Goal: Communication & Community: Share content

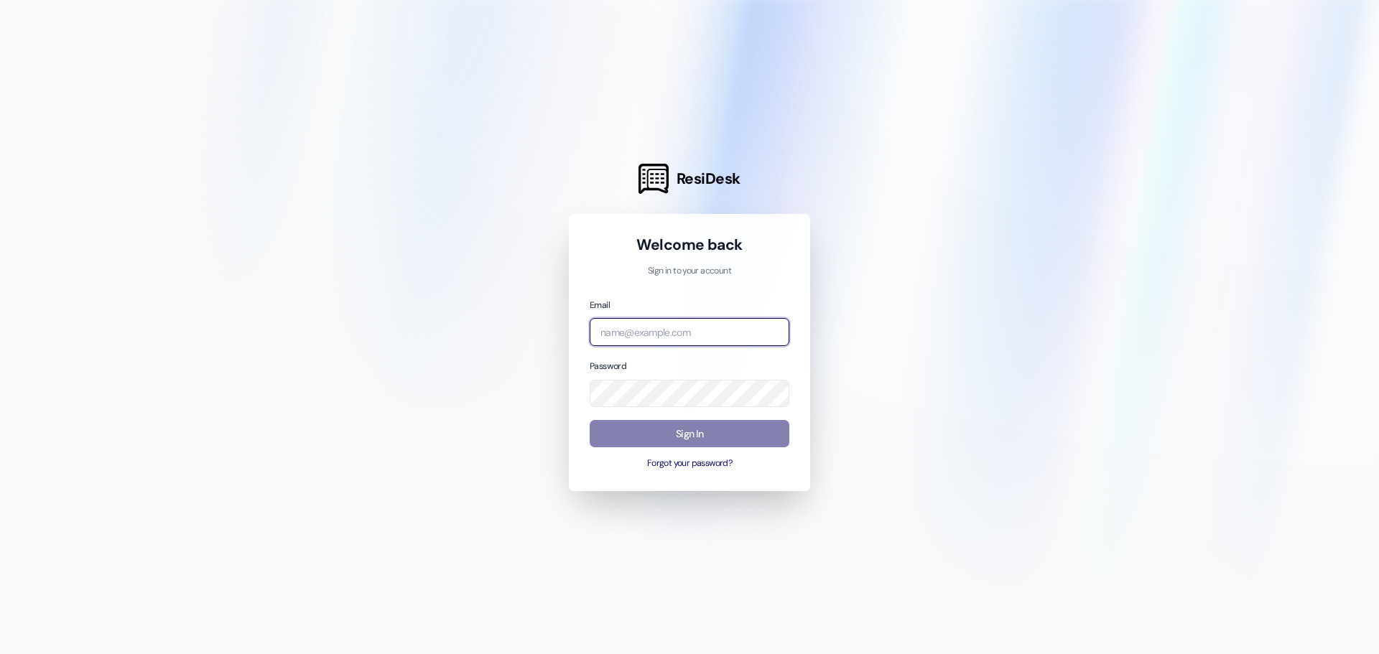
click at [622, 325] on input "email" at bounding box center [690, 332] width 200 height 28
type input "[PERSON_NAME][EMAIL_ADDRESS][PERSON_NAME][DOMAIN_NAME]"
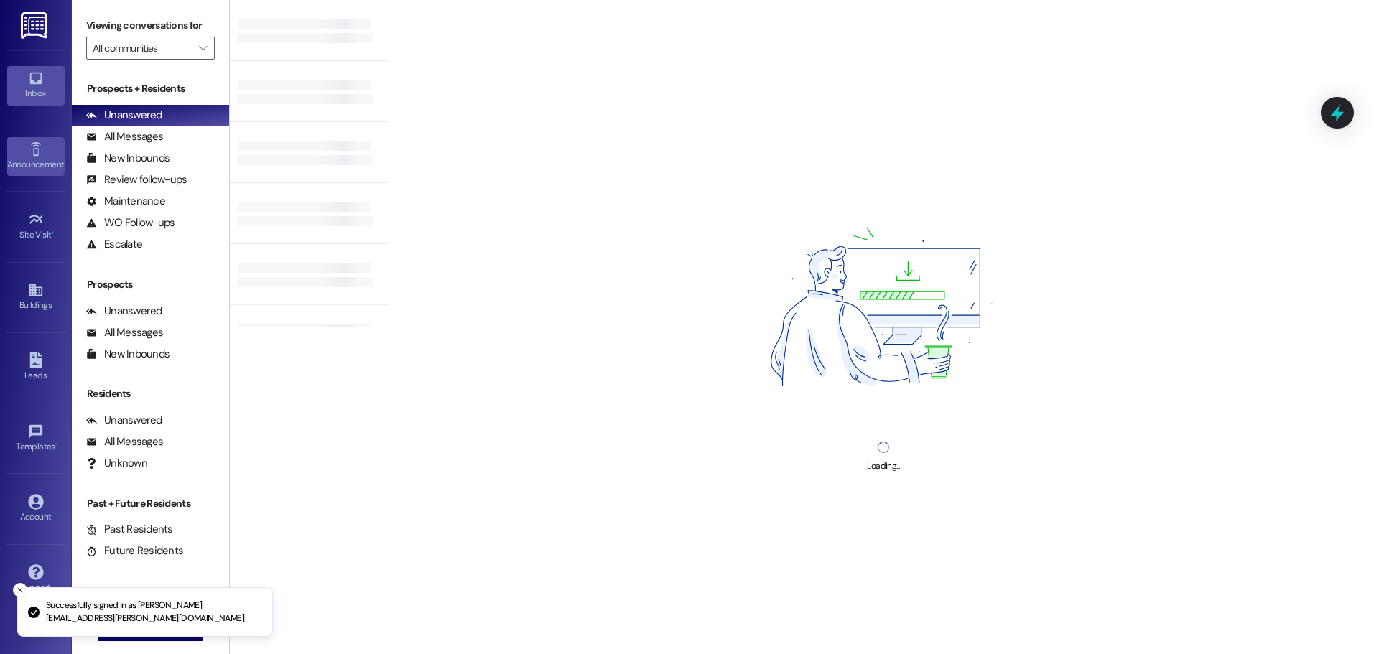
click at [42, 167] on div "Announcement •" at bounding box center [36, 164] width 72 height 14
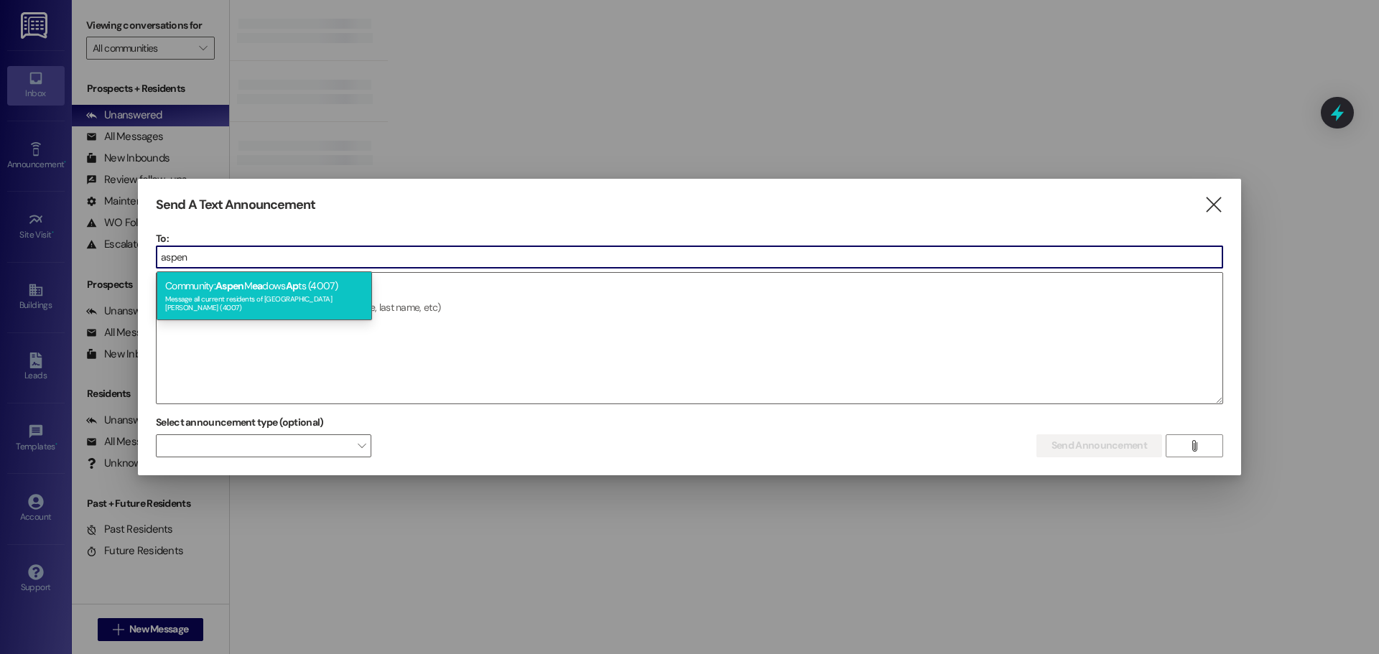
type input "aspen"
click at [244, 282] on span "Aspen" at bounding box center [229, 285] width 29 height 13
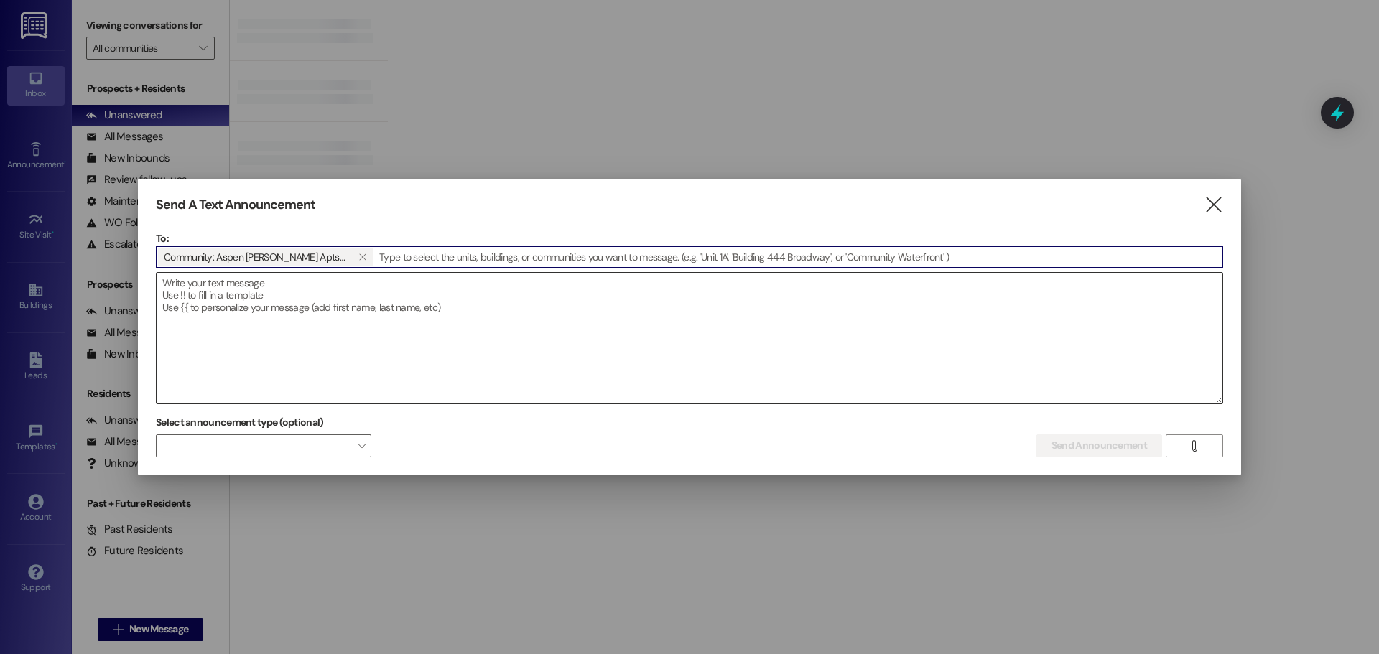
click at [271, 342] on textarea at bounding box center [690, 338] width 1066 height 131
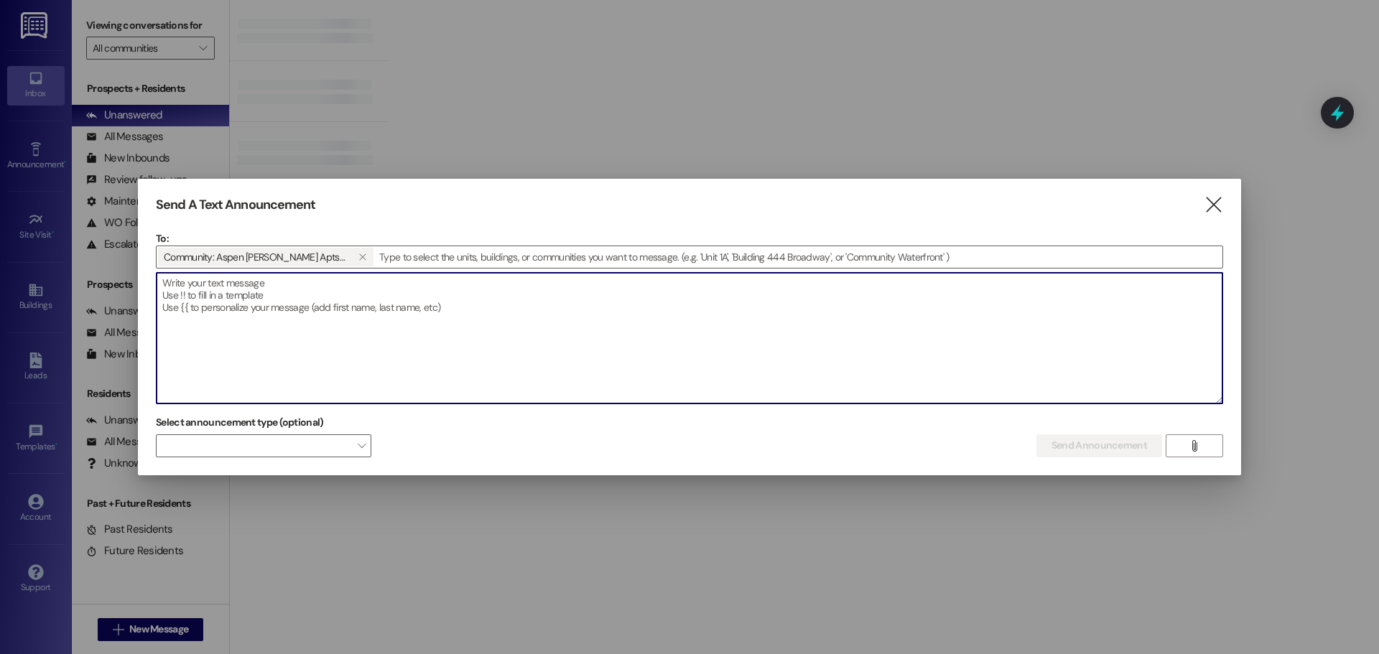
paste textarea "📢 Lorem Ipsumdo Sitametco Adipis Elit Seddoeius, Te’in utlabor et dolorema aliq…"
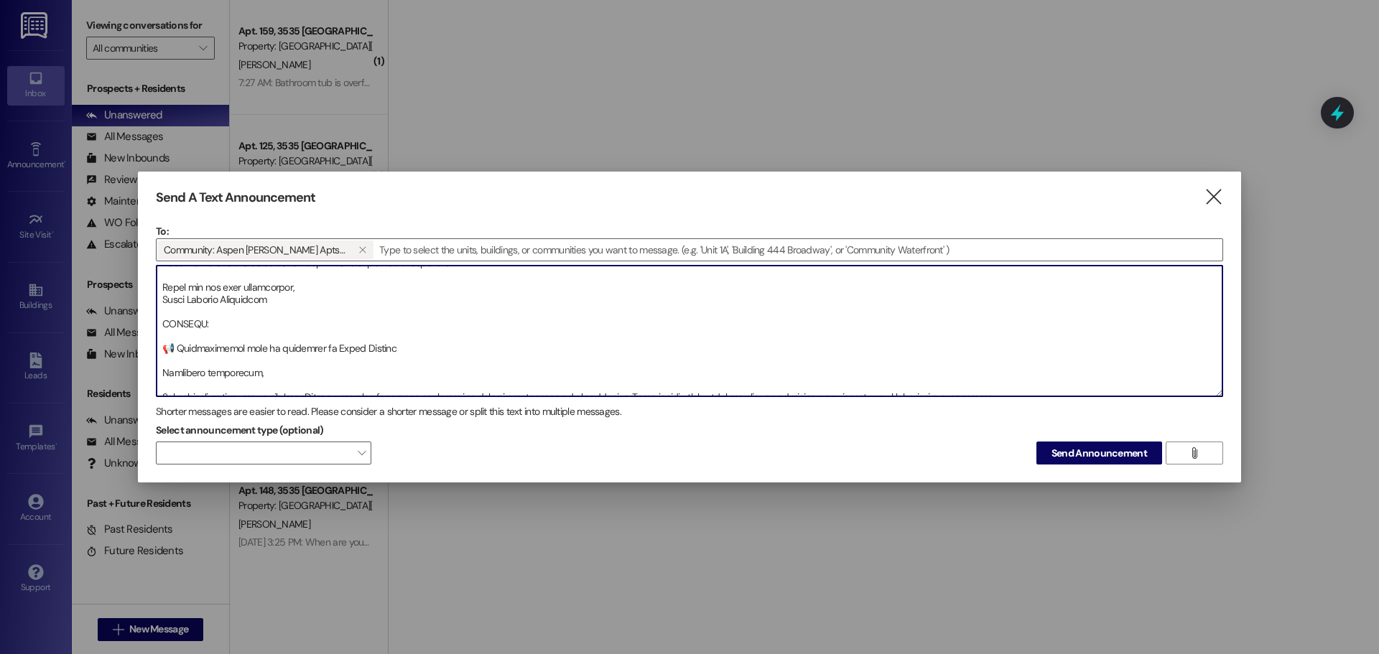
scroll to position [200, 0]
drag, startPoint x: 259, startPoint y: 323, endPoint x: 144, endPoint y: 312, distance: 114.8
click at [144, 312] on div "Send A Text Announcement  To: Community: Aspen [PERSON_NAME] Apts (4007)   D…" at bounding box center [689, 328] width 1103 height 312
click at [261, 332] on textarea at bounding box center [690, 331] width 1066 height 131
drag, startPoint x: 243, startPoint y: 317, endPoint x: 141, endPoint y: 323, distance: 102.2
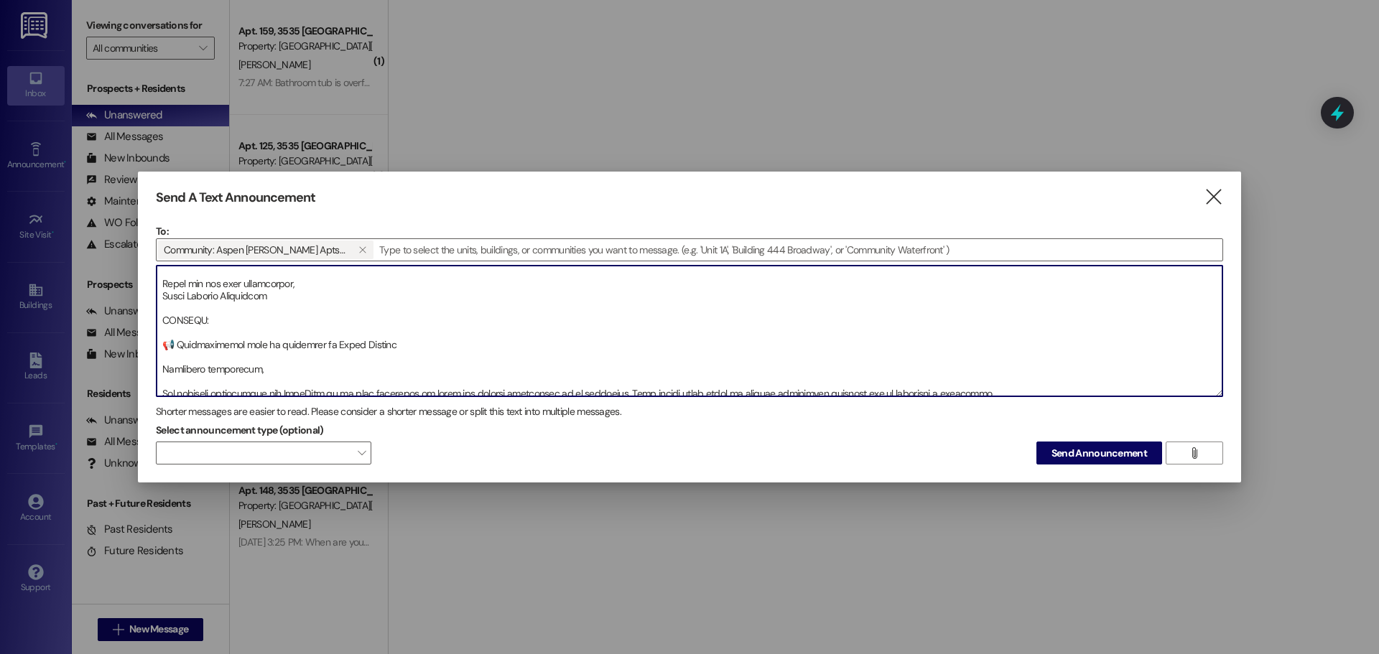
click at [141, 323] on div "Send A Text Announcement  To: Community: Aspen [PERSON_NAME] Apts (4007)   D…" at bounding box center [689, 328] width 1103 height 312
type textarea "📢 Lorem Ipsumdo Sitametco Adipis Elit Seddoeius, Te’in utlabor et dolorema aliq…"
click at [1079, 462] on button "Send Announcement" at bounding box center [1099, 453] width 126 height 23
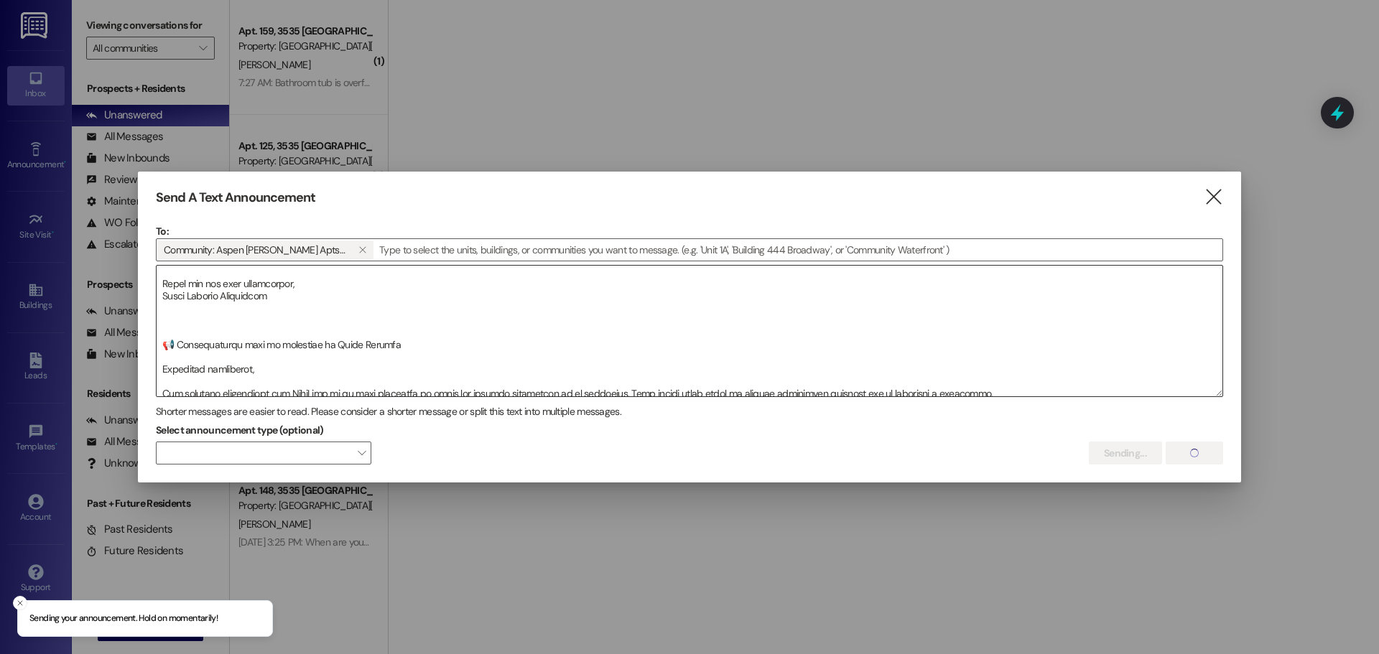
scroll to position [192, 0]
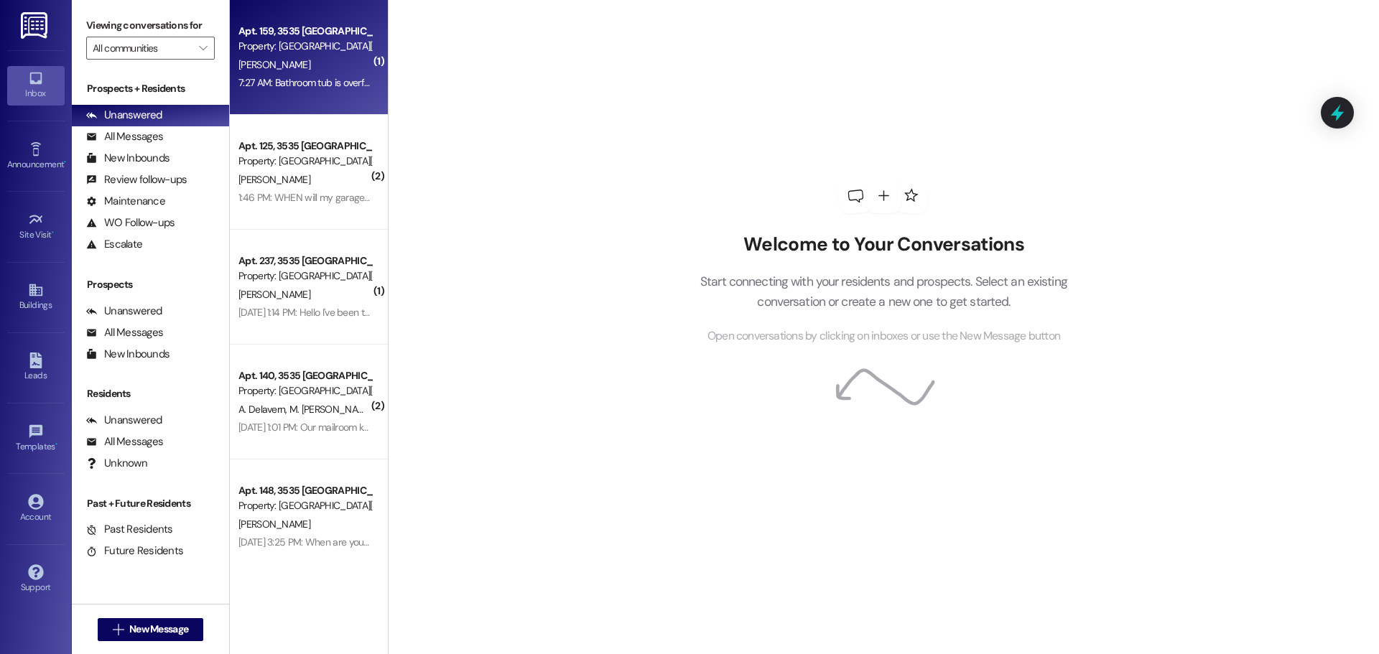
click at [261, 45] on div "Property: [GEOGRAPHIC_DATA][PERSON_NAME] (4007)" at bounding box center [304, 46] width 133 height 15
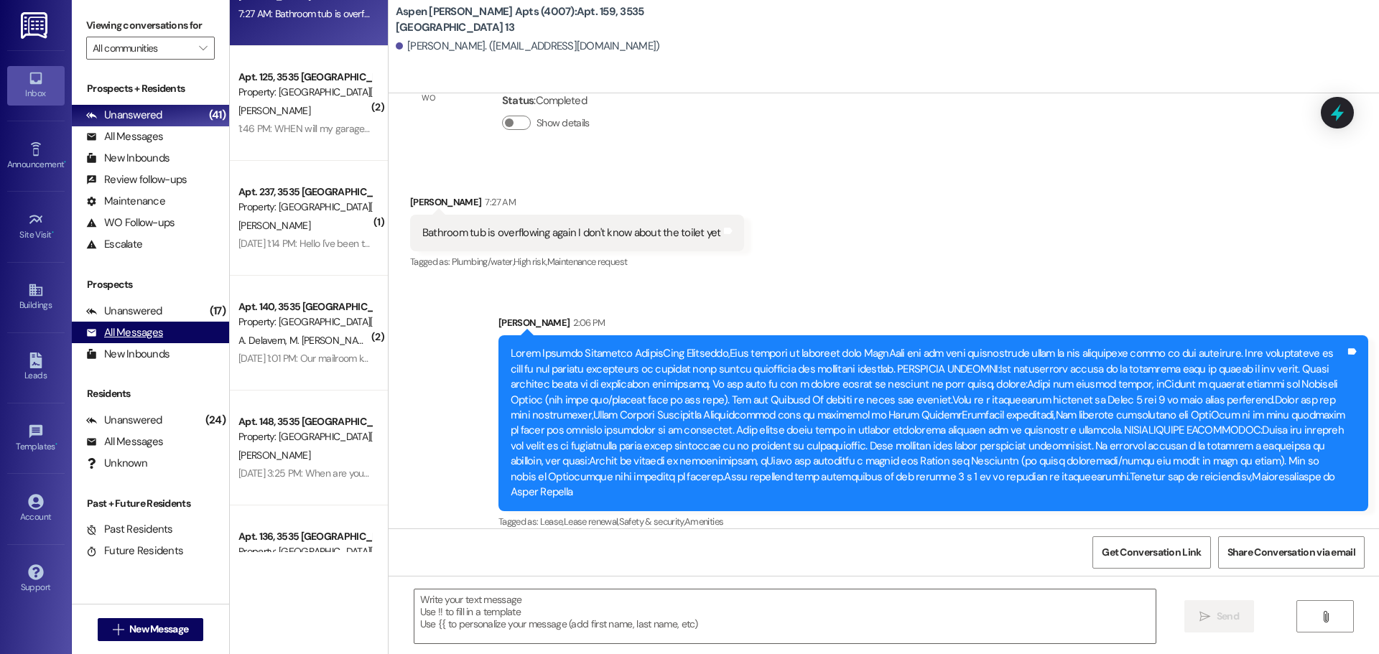
scroll to position [77, 0]
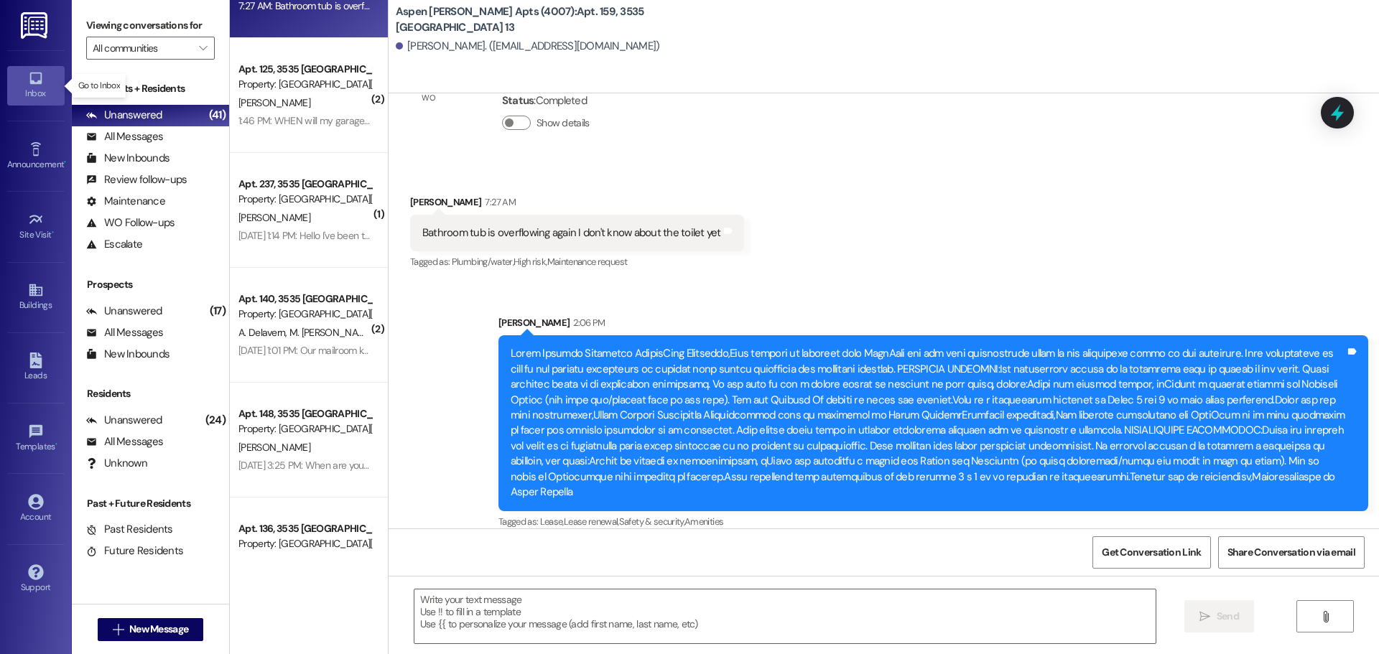
click at [33, 90] on div "Inbox" at bounding box center [36, 93] width 72 height 14
click at [175, 310] on div "Unanswered (17)" at bounding box center [150, 311] width 157 height 22
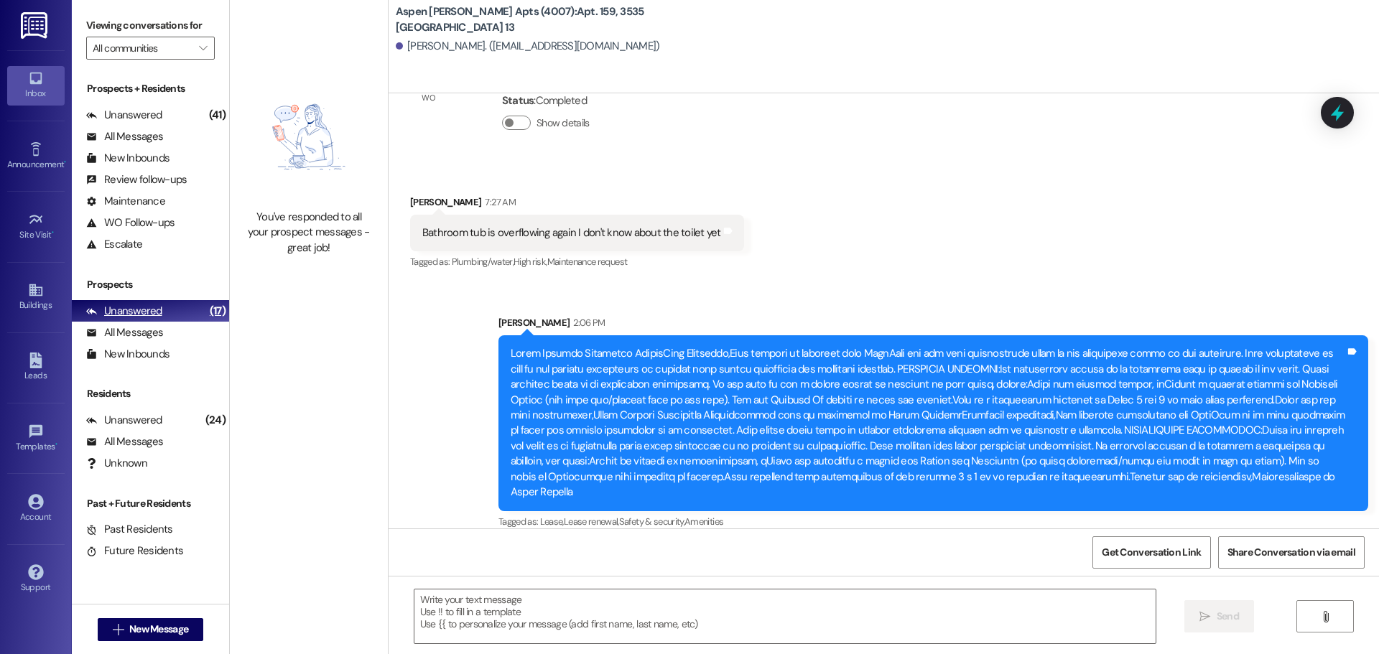
click at [165, 304] on div "Unanswered (17)" at bounding box center [150, 311] width 157 height 22
click at [150, 310] on div "Unanswered" at bounding box center [124, 311] width 76 height 15
click at [123, 310] on div "Unanswered" at bounding box center [124, 311] width 76 height 15
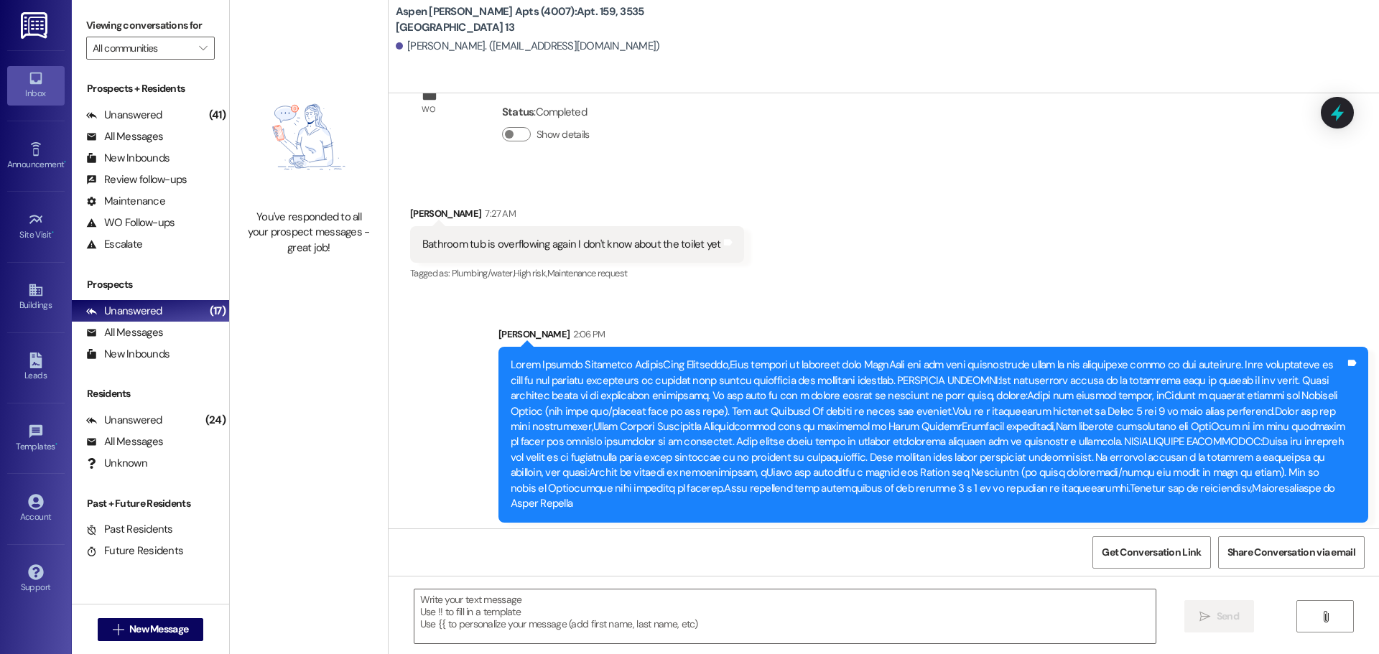
scroll to position [7710, 0]
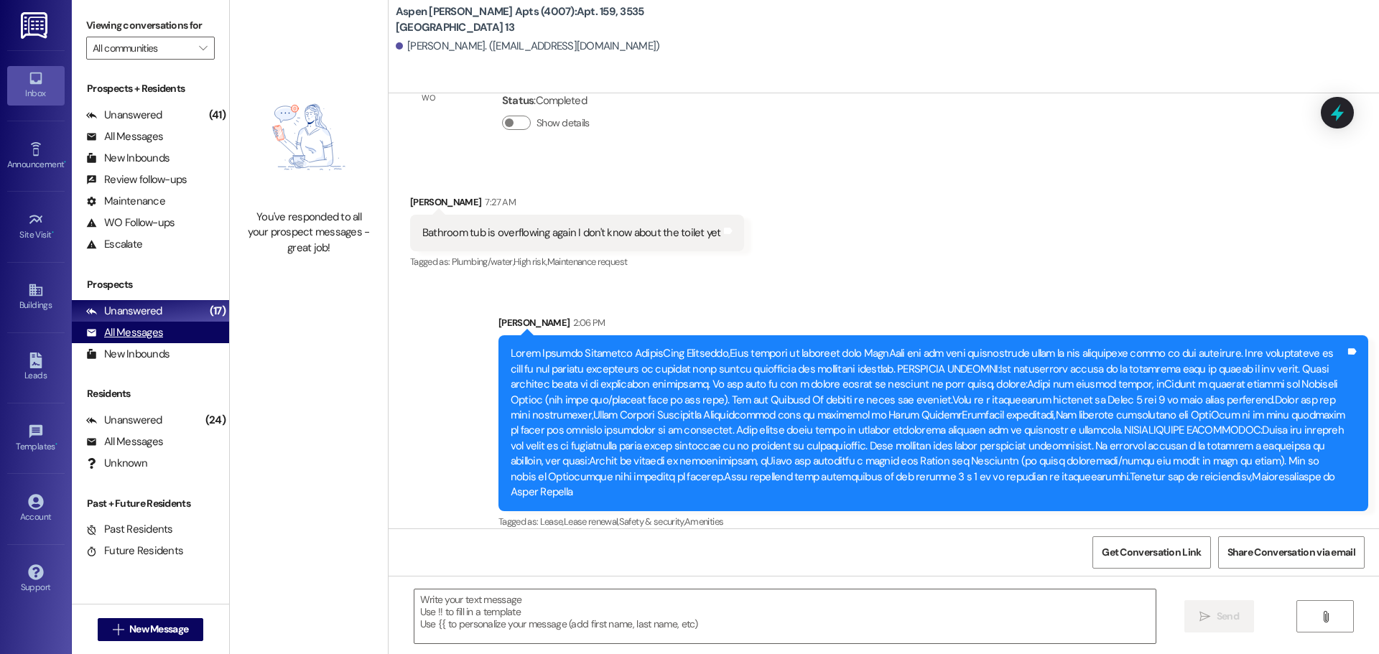
click at [115, 329] on div "All Messages" at bounding box center [124, 332] width 77 height 15
drag, startPoint x: 763, startPoint y: 475, endPoint x: 488, endPoint y: 338, distance: 308.0
click at [488, 338] on div "Announcement, sent via SMS [PERSON_NAME] 2:06 PM Tags and notes Tagged as: [PER…" at bounding box center [933, 423] width 891 height 238
copy div "Aspen [PERSON_NAME] Community UpdateDear Residents,Were excited to announce tha…"
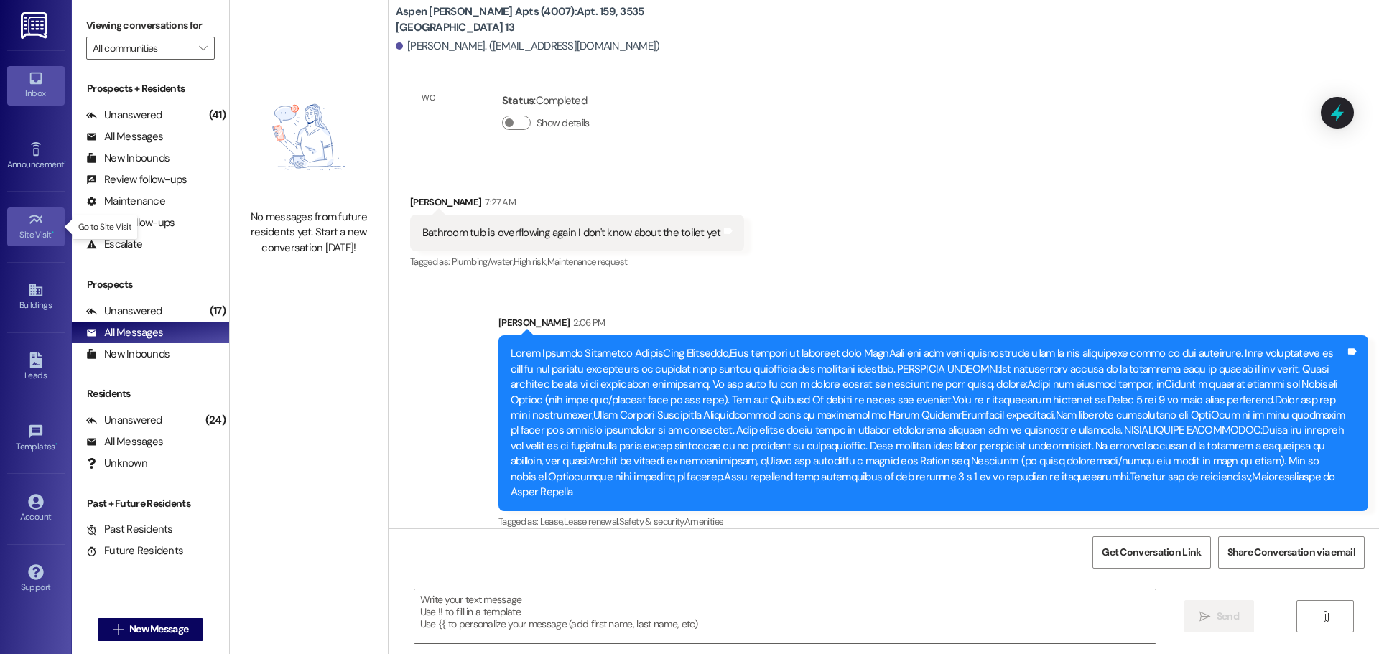
click at [22, 226] on link "Site Visit •" at bounding box center [35, 227] width 57 height 39
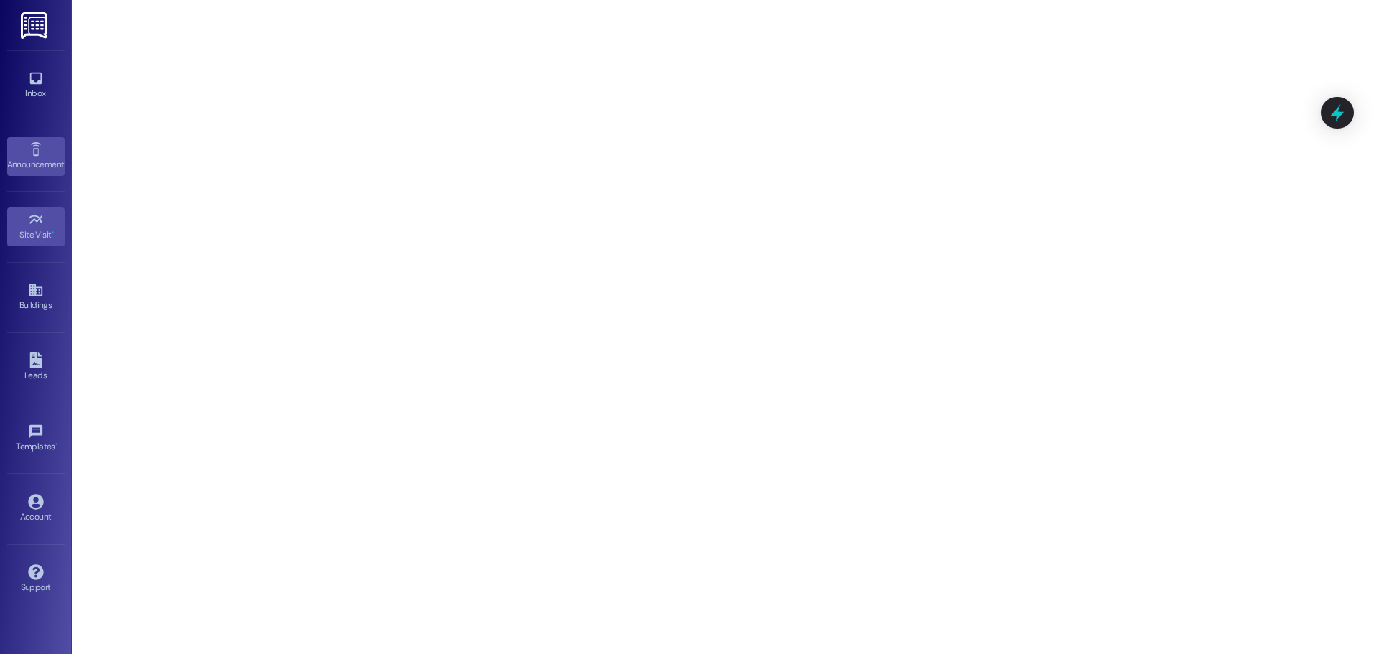
click at [30, 174] on link "Announcement •" at bounding box center [35, 156] width 57 height 39
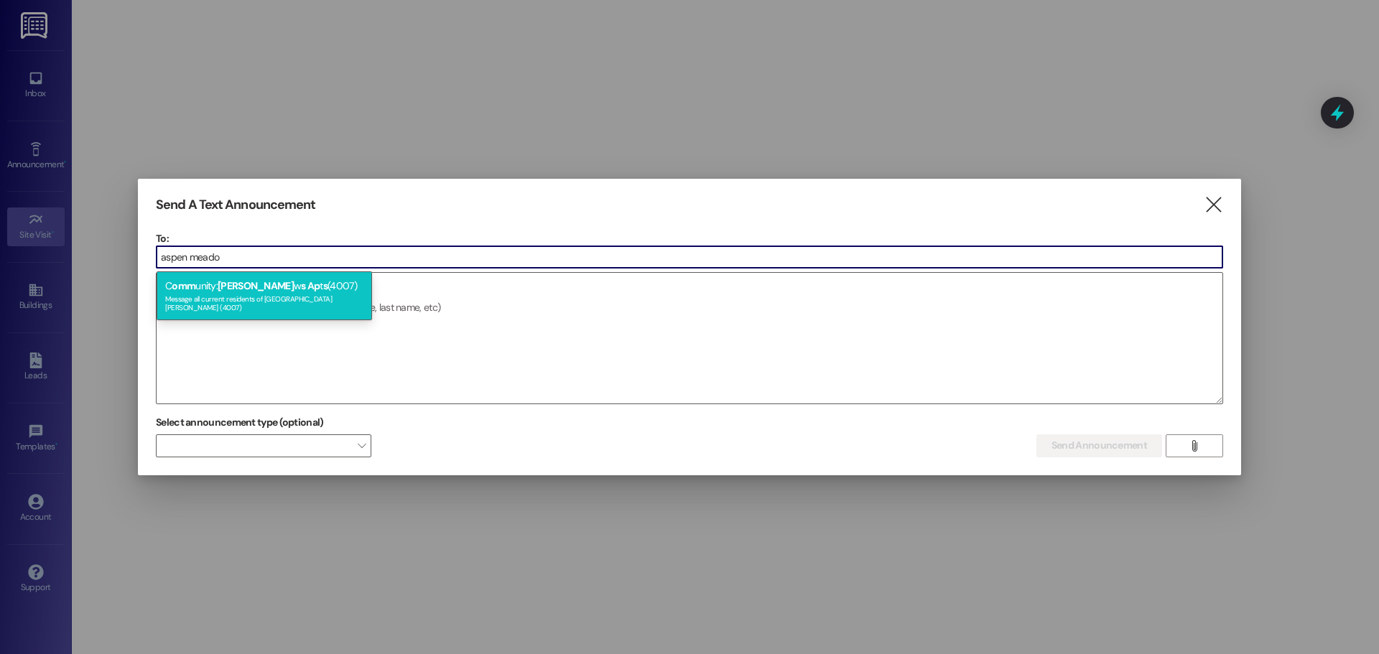
type input "aspen meado"
click at [201, 297] on div "Message all current residents of [GEOGRAPHIC_DATA][PERSON_NAME] (4007)" at bounding box center [264, 302] width 198 height 20
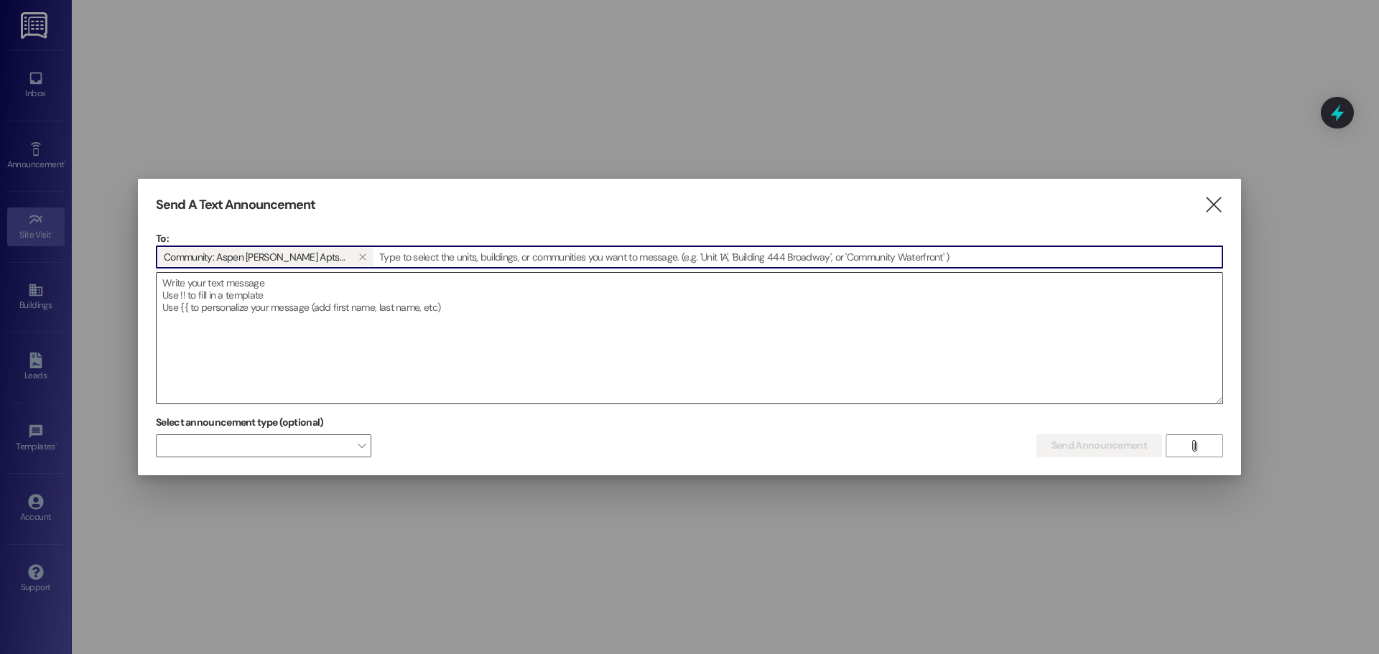
click at [203, 315] on textarea at bounding box center [690, 338] width 1066 height 131
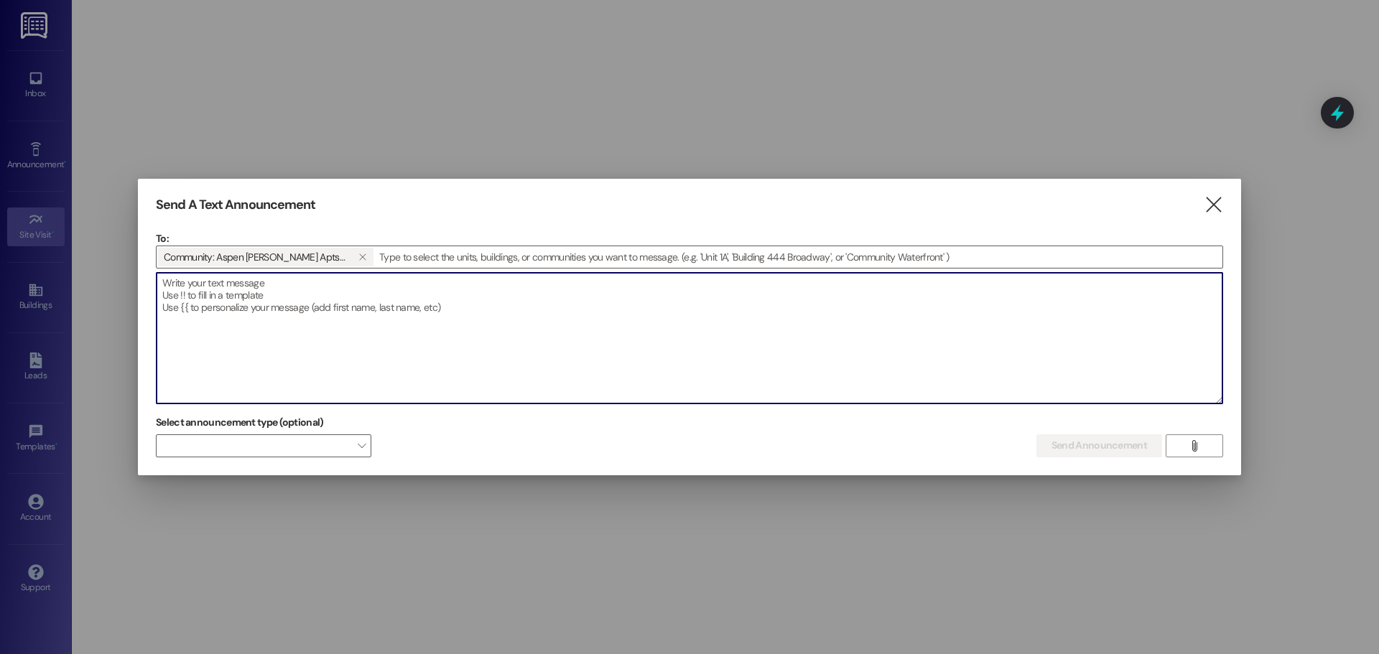
paste textarea "Aspen [PERSON_NAME] Community UpdateDear Residents,Were excited to announce tha…"
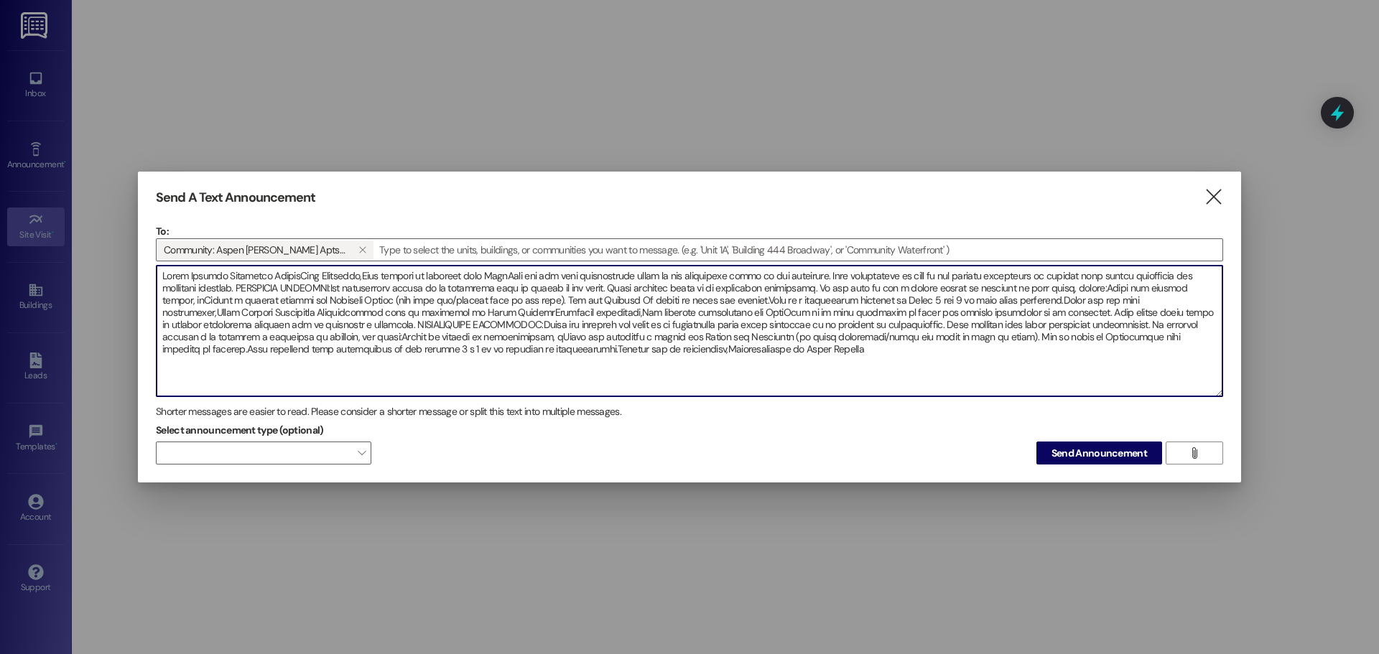
click at [317, 275] on textarea at bounding box center [690, 331] width 1066 height 131
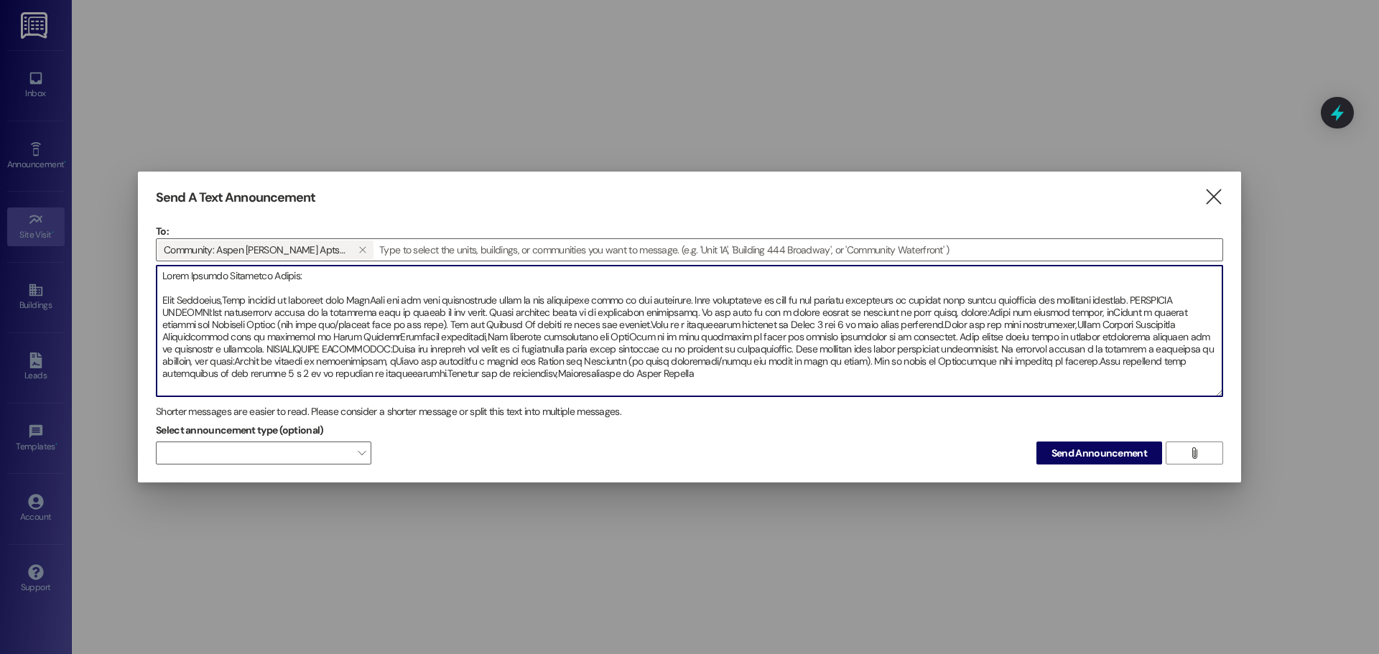
click at [230, 298] on textarea at bounding box center [690, 331] width 1066 height 131
type textarea "Aspen [PERSON_NAME] Community Update: Dear Residents,Were excited to announce t…"
click at [361, 251] on icon "" at bounding box center [362, 249] width 8 height 11
drag, startPoint x: 683, startPoint y: 346, endPoint x: 0, endPoint y: 169, distance: 705.6
click at [0, 172] on div "Send A Text Announcement  To:  Drop image file here Shorter messages are easi…" at bounding box center [689, 327] width 1379 height 654
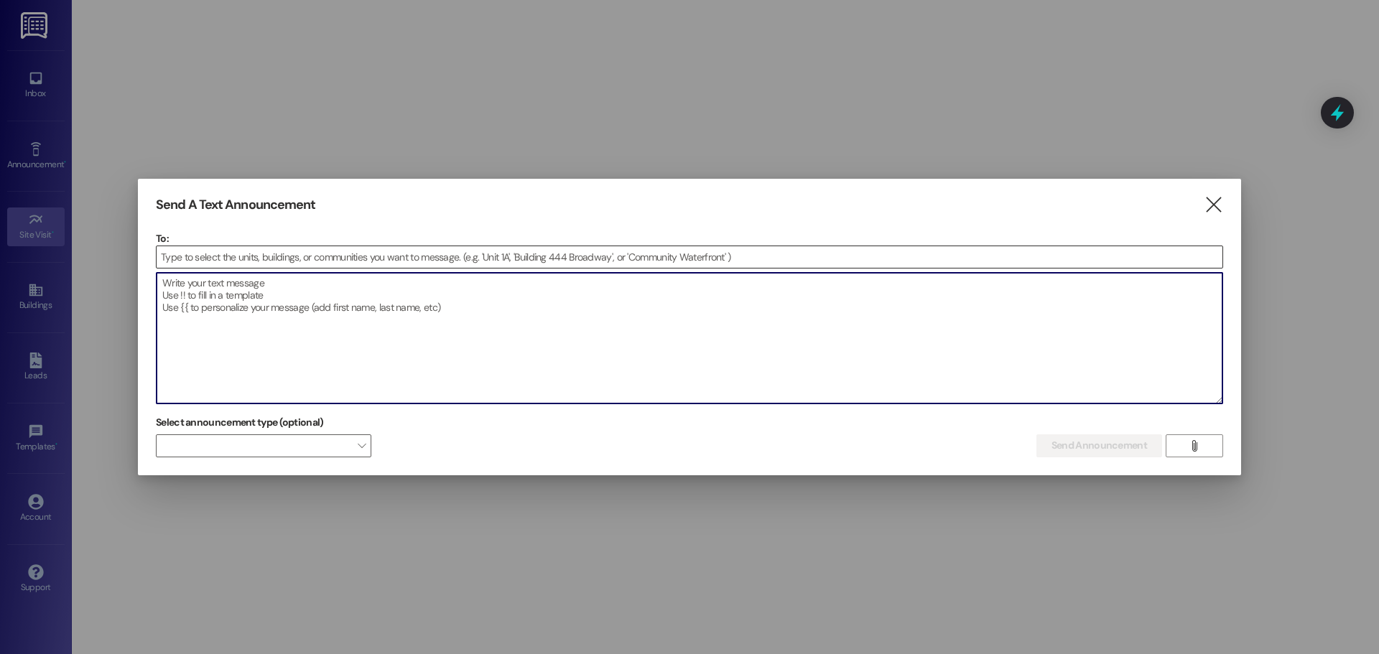
click at [263, 247] on input at bounding box center [690, 257] width 1066 height 22
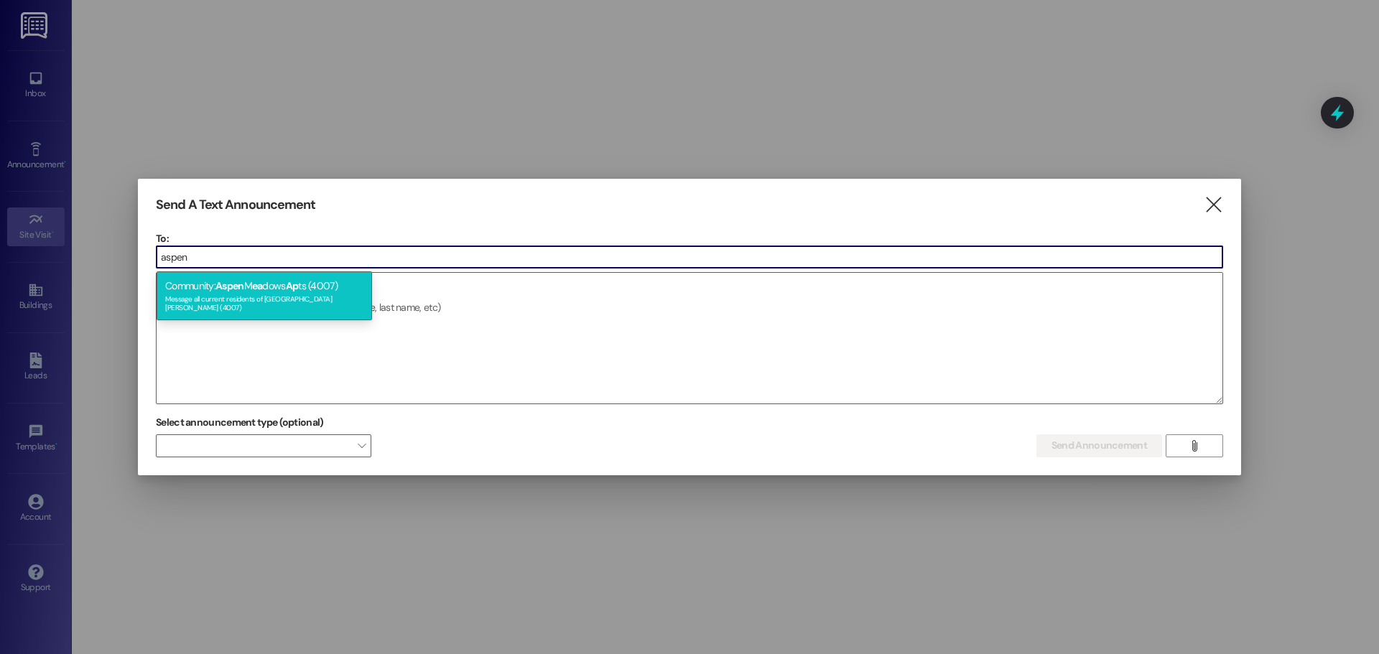
type input "aspen"
click at [220, 274] on div "Community: Aspen M ea dows Ap ts (4007) Message all current residents of [GEOGR…" at bounding box center [264, 295] width 215 height 49
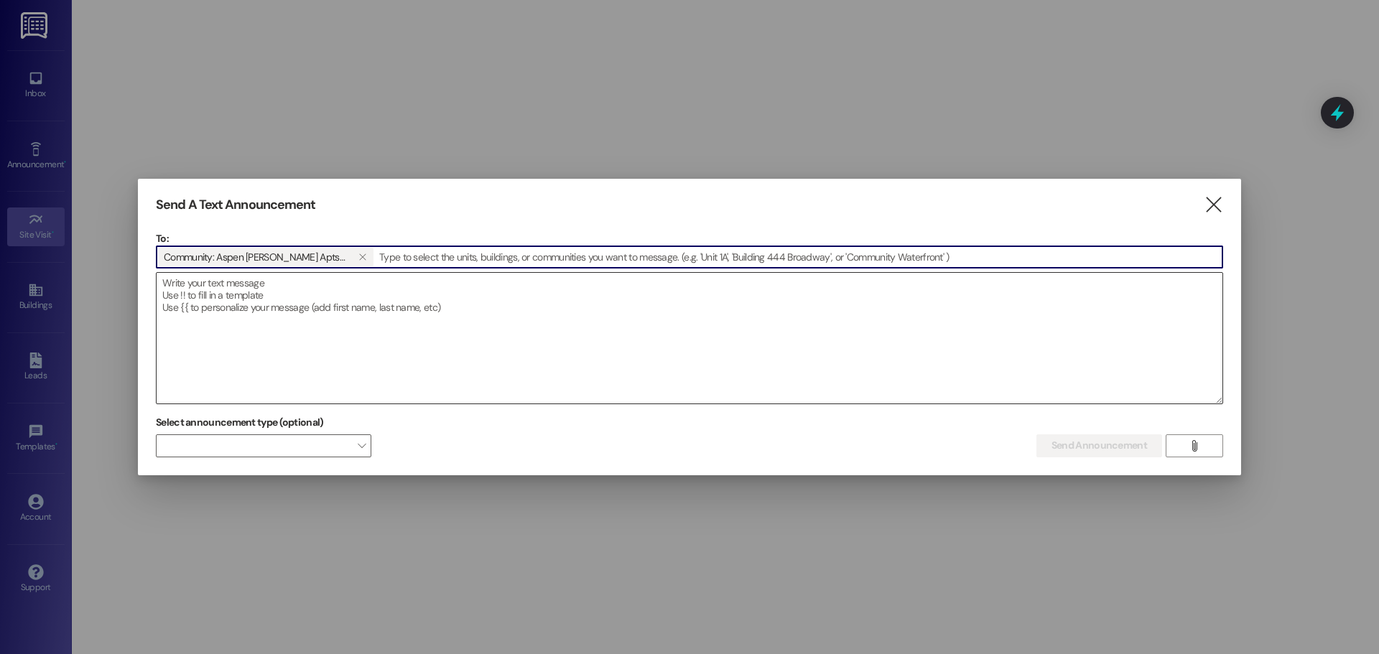
click at [217, 304] on textarea at bounding box center [690, 338] width 1066 height 131
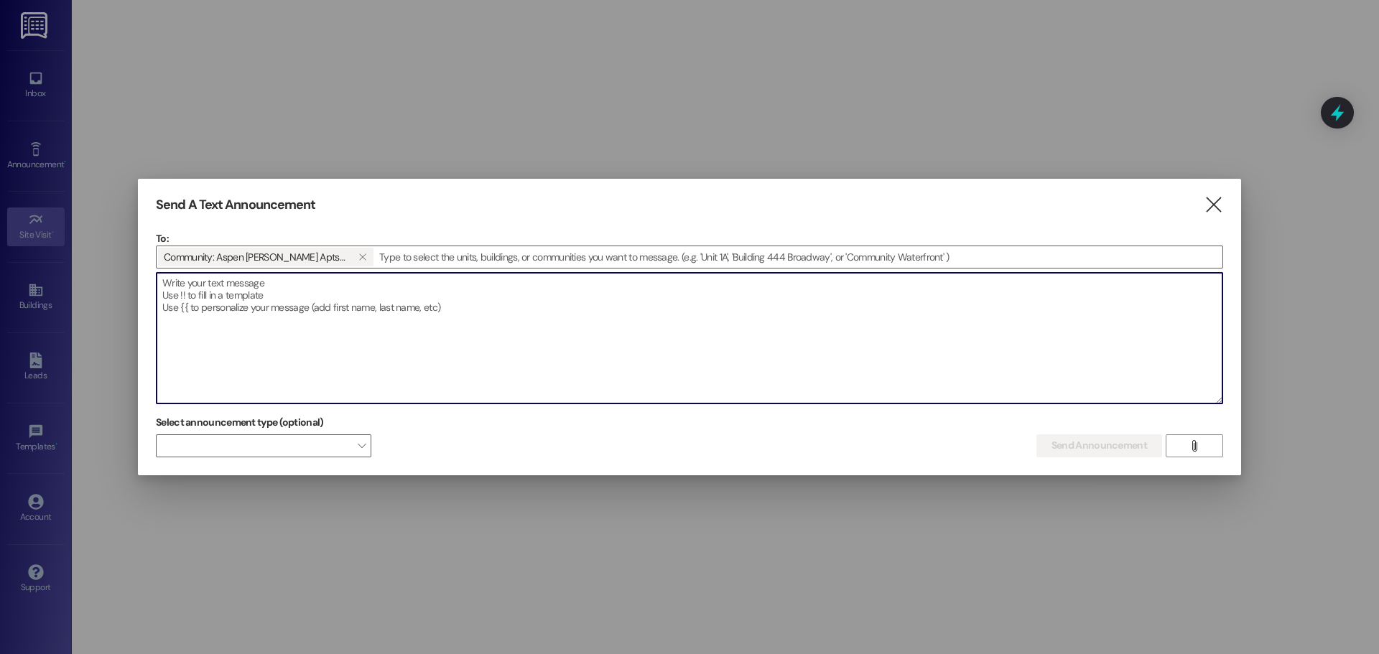
paste textarea "LOREMIP: 📢 Dolor Sitamet Consectet Adipis Elit Seddoeius, Te’in utlabor et dolo…"
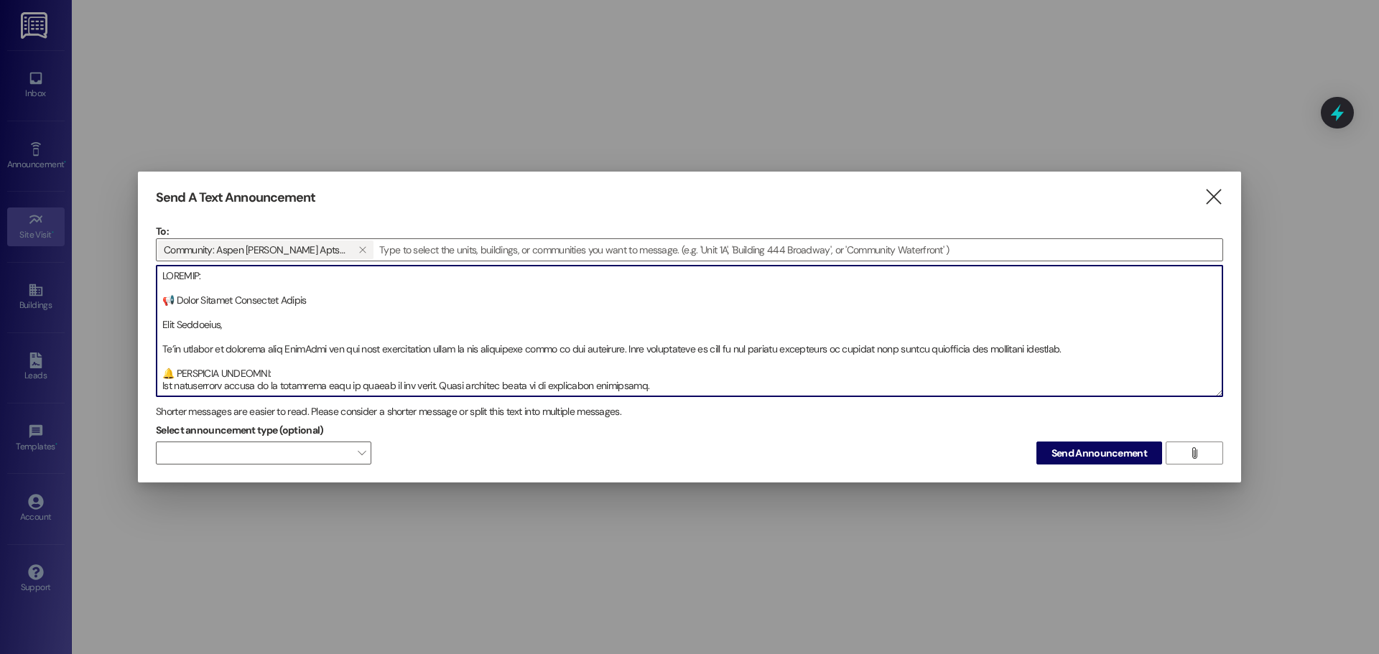
drag, startPoint x: 242, startPoint y: 278, endPoint x: 0, endPoint y: 243, distance: 244.6
click at [0, 246] on div "Send A Text Announcement  To: Community: Aspen [PERSON_NAME] Apts (4007)   D…" at bounding box center [689, 327] width 1379 height 654
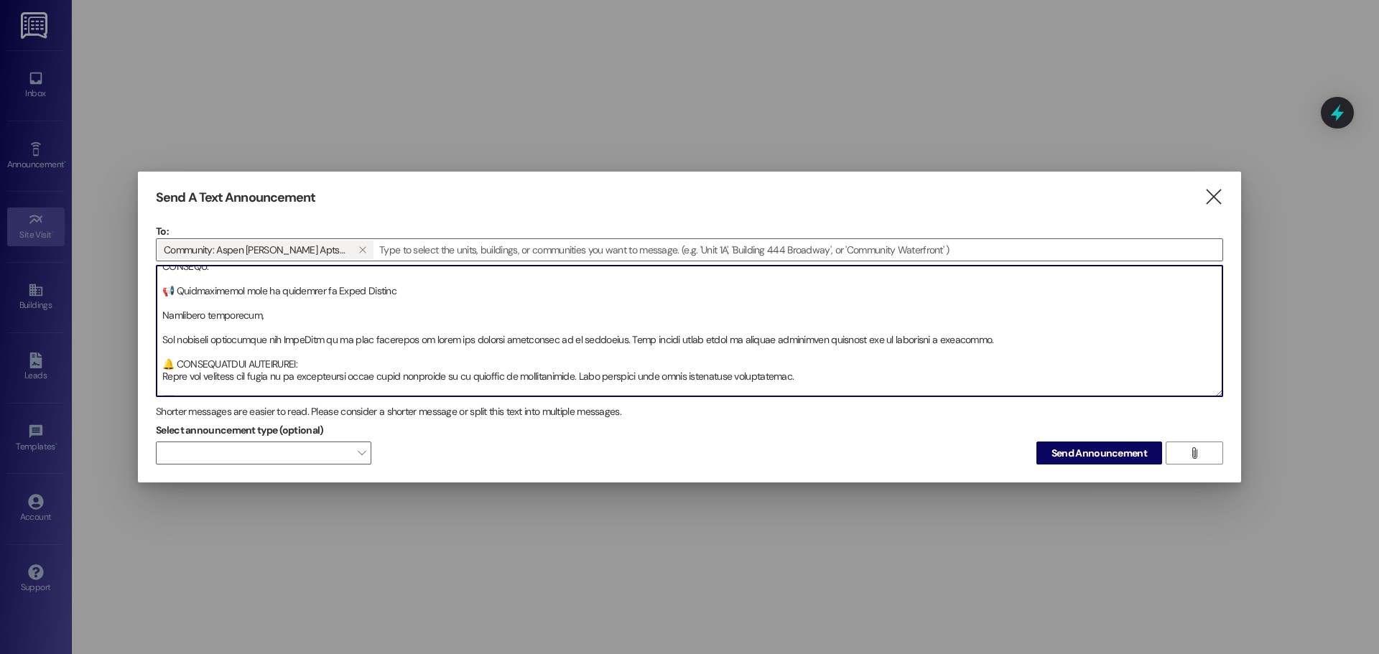
scroll to position [235, 0]
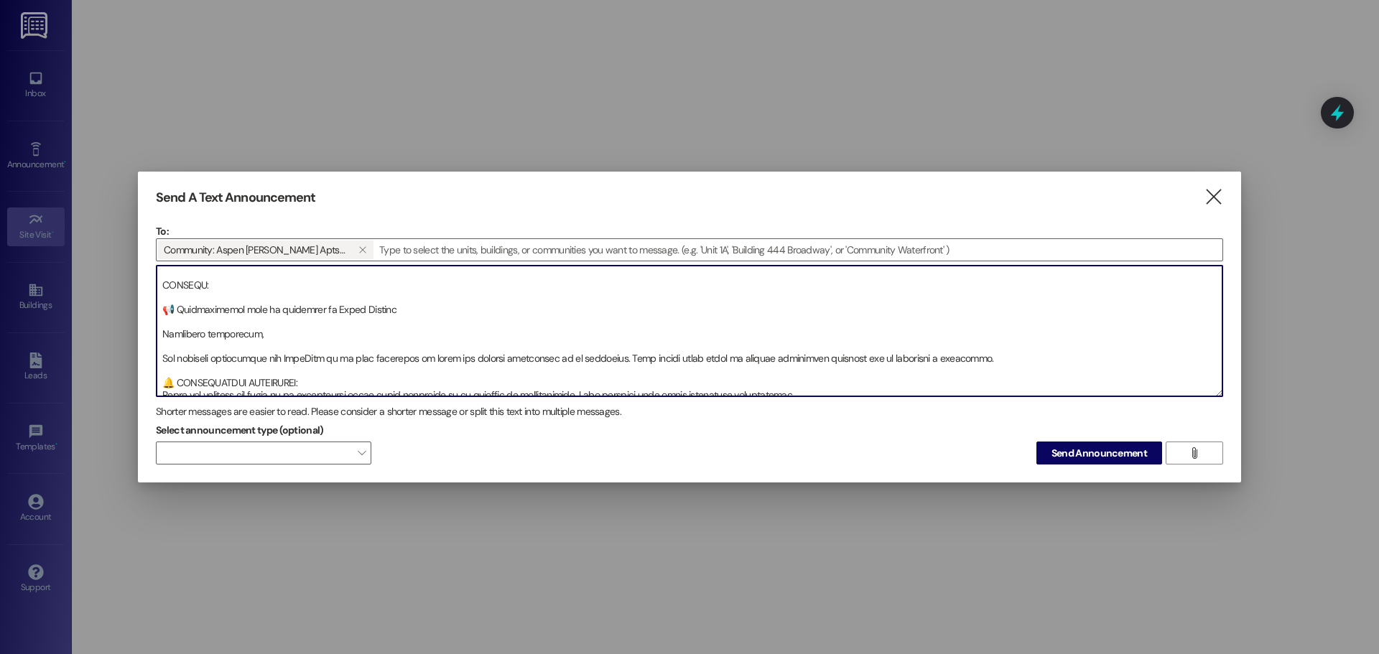
drag, startPoint x: 158, startPoint y: 284, endPoint x: 116, endPoint y: 285, distance: 42.4
click at [116, 285] on div "Send A Text Announcement  To: Community: Aspen [PERSON_NAME] Apts (4007)   D…" at bounding box center [689, 327] width 1379 height 654
type textarea "📢 Lorem Ipsumdo Sitametco Adipis Elit Seddoeius, Te’in utlabor et dolorema aliq…"
click at [1087, 464] on button "Send Announcement" at bounding box center [1099, 453] width 126 height 23
